Goal: Check status

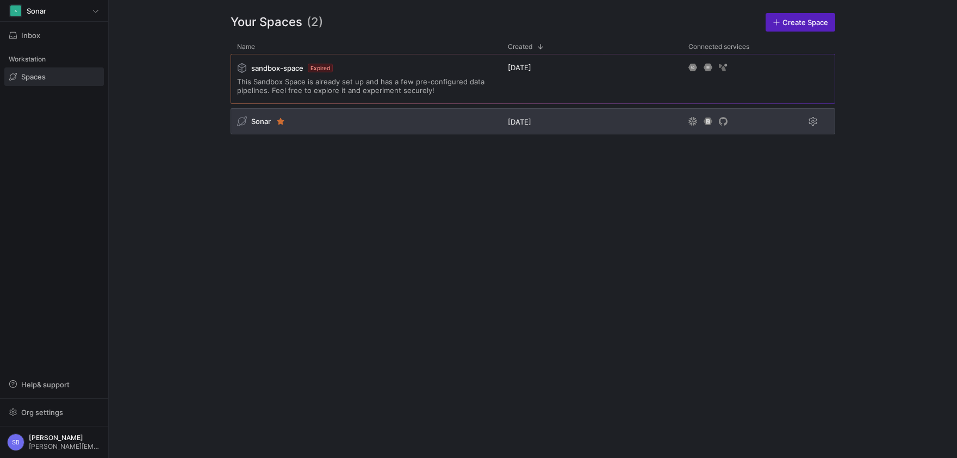
click at [260, 120] on span "Sonar" at bounding box center [261, 121] width 20 height 9
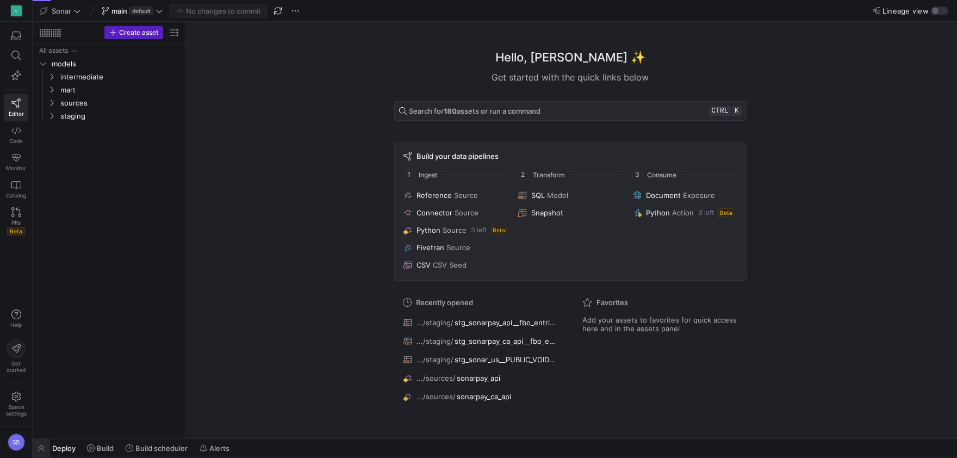
click at [47, 447] on span "button" at bounding box center [41, 448] width 17 height 18
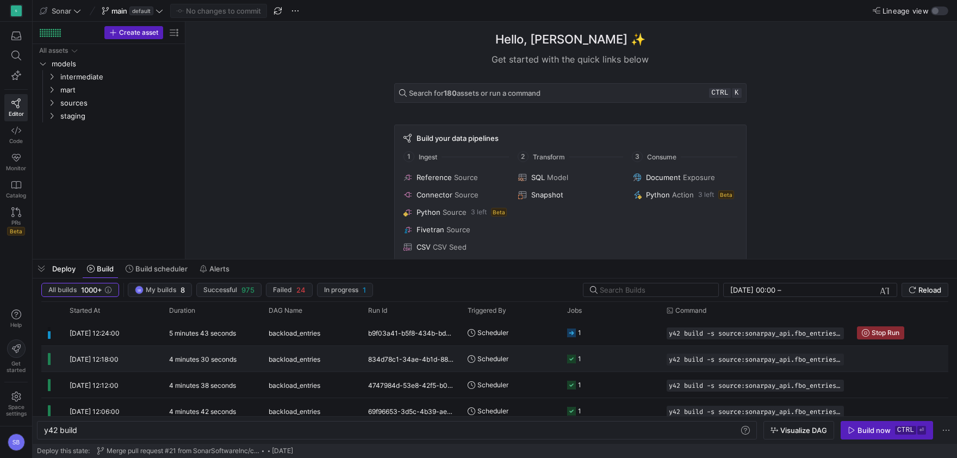
click at [201, 352] on div "4 minutes 30 seconds" at bounding box center [212, 359] width 99 height 26
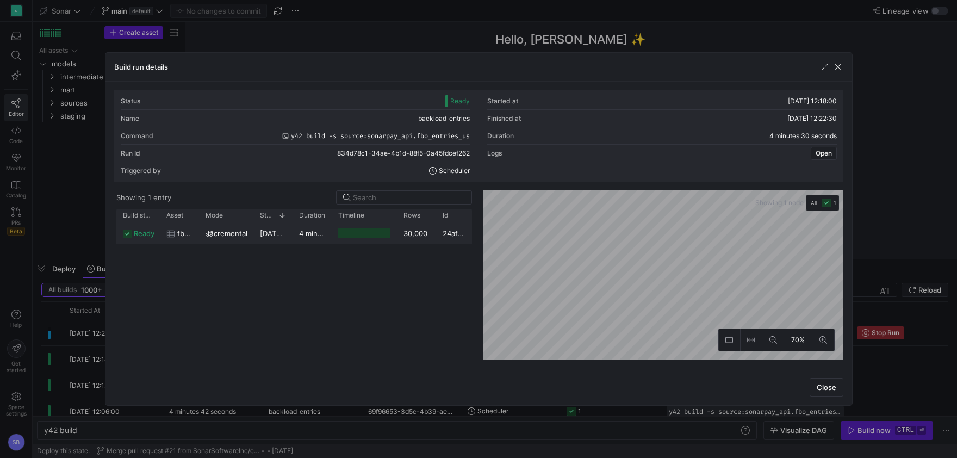
click at [296, 233] on div "4 minutes 27 seconds" at bounding box center [311, 232] width 39 height 21
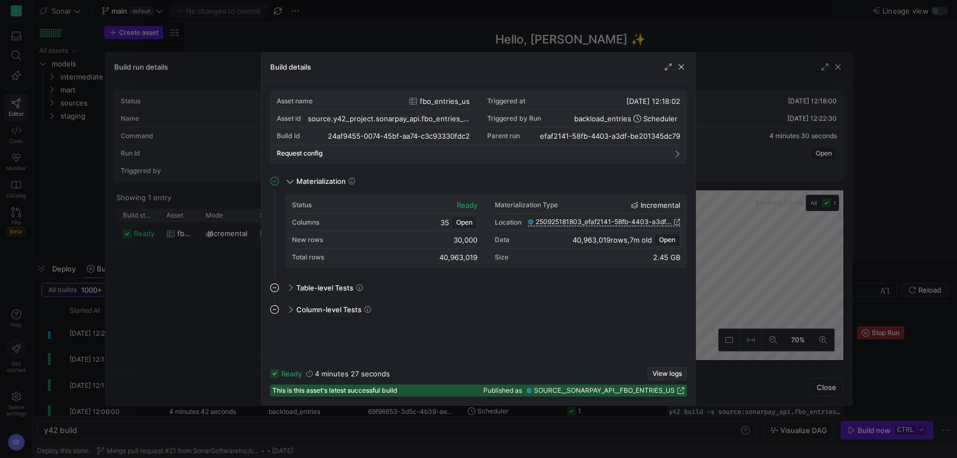
click at [661, 371] on span "View logs" at bounding box center [666, 374] width 29 height 8
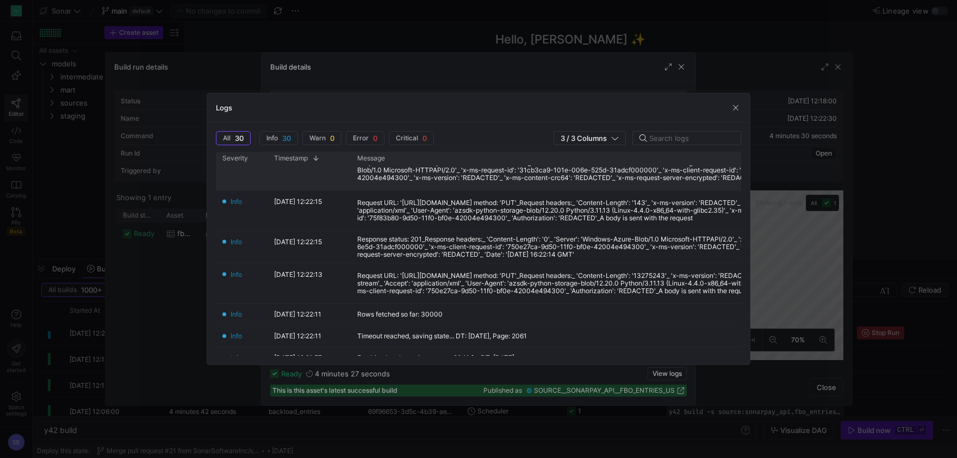
scroll to position [203, 0]
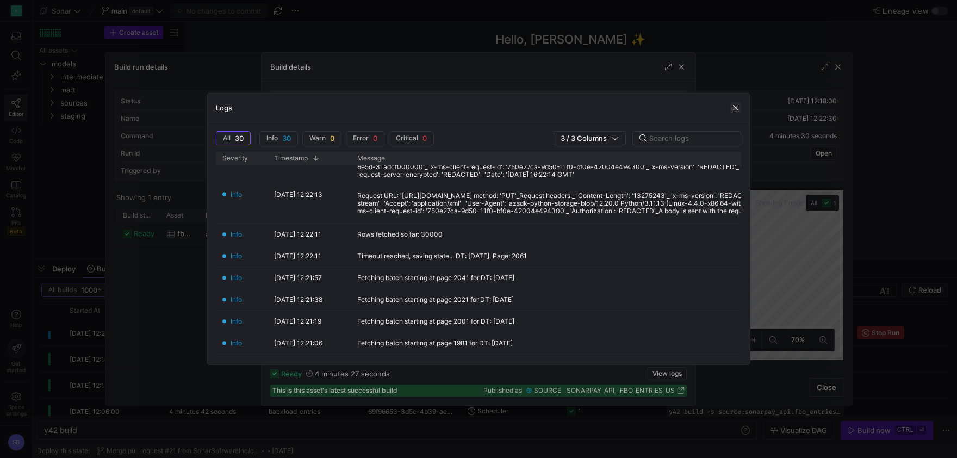
click at [737, 106] on span "button" at bounding box center [735, 107] width 11 height 11
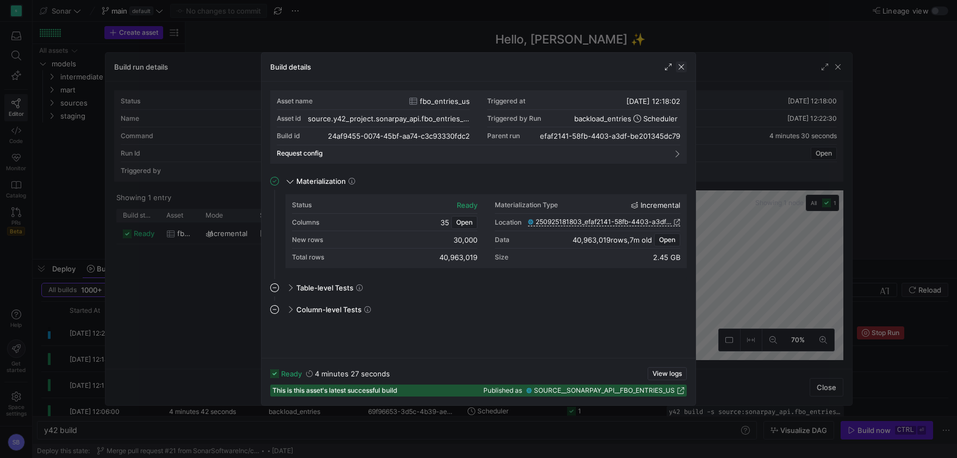
click at [684, 70] on span "button" at bounding box center [681, 66] width 11 height 11
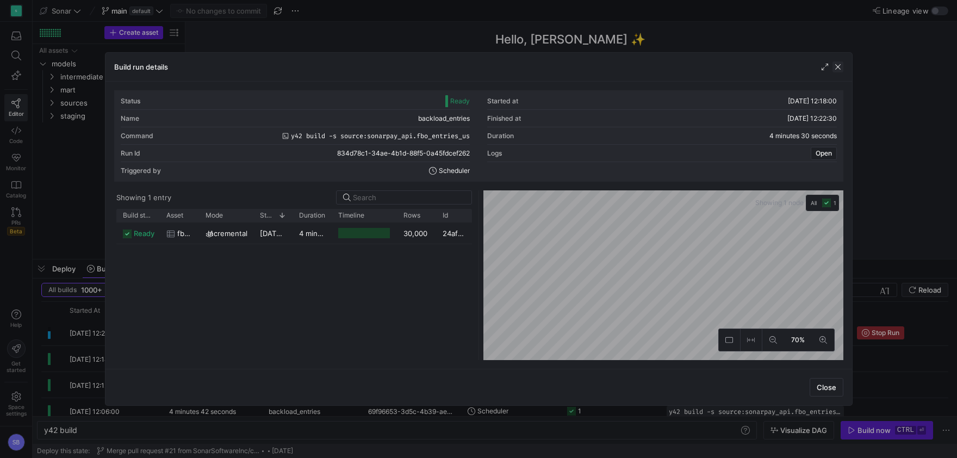
click at [838, 63] on span "button" at bounding box center [837, 66] width 11 height 11
